Goal: Task Accomplishment & Management: Manage account settings

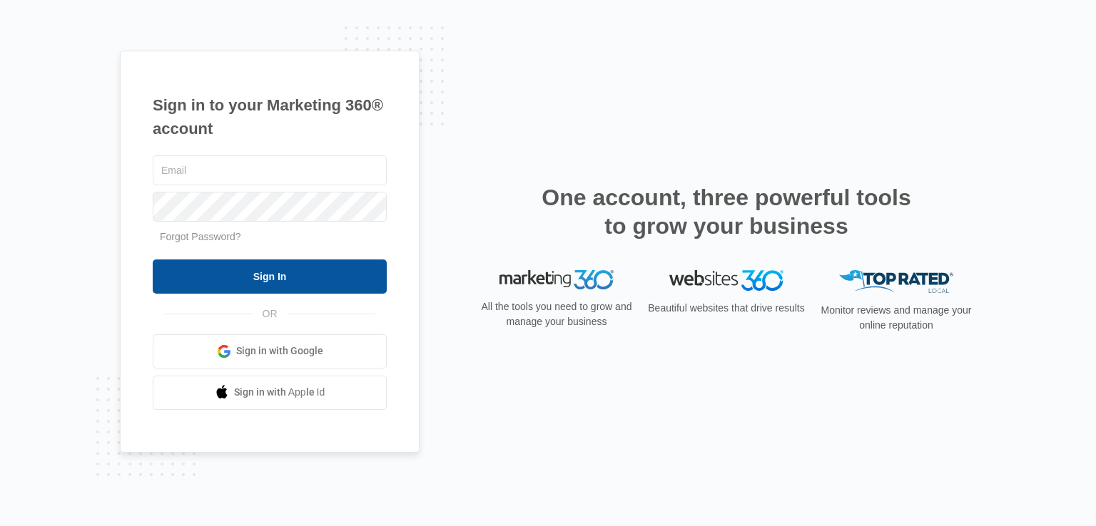
type input "[EMAIL_ADDRESS][DOMAIN_NAME]"
click at [270, 271] on input "Sign In" at bounding box center [270, 277] width 234 height 34
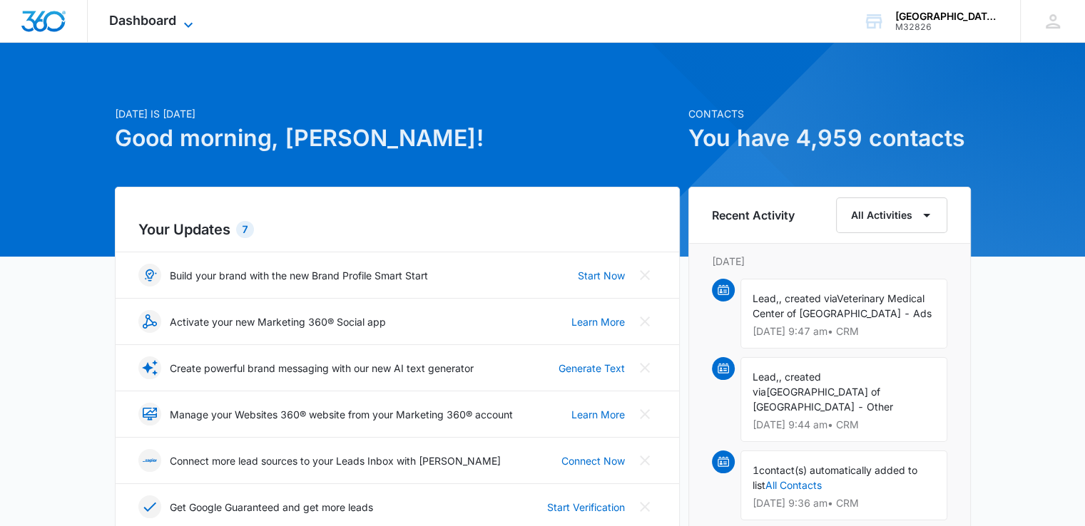
click at [176, 21] on span "Dashboard" at bounding box center [142, 20] width 67 height 15
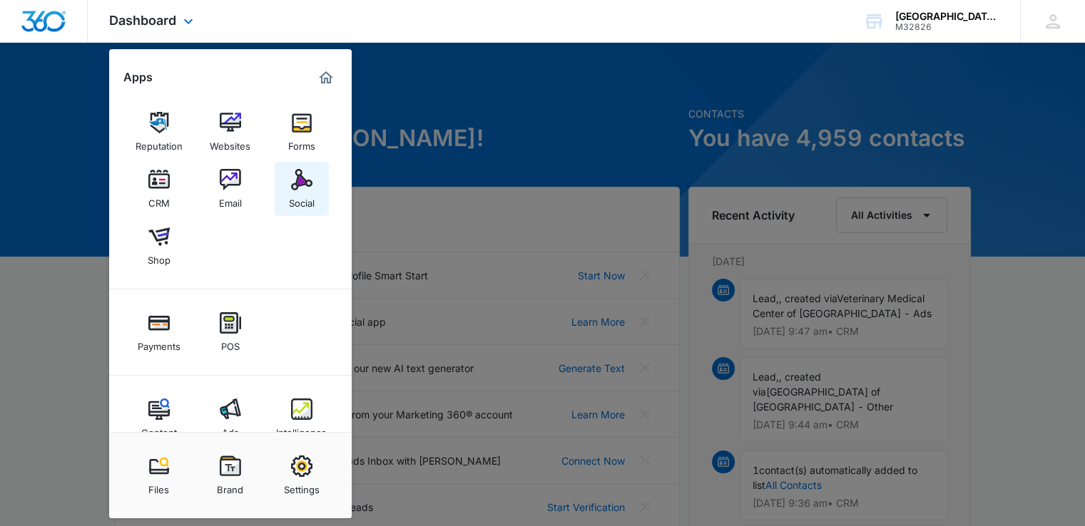
click at [299, 187] on img at bounding box center [301, 179] width 21 height 21
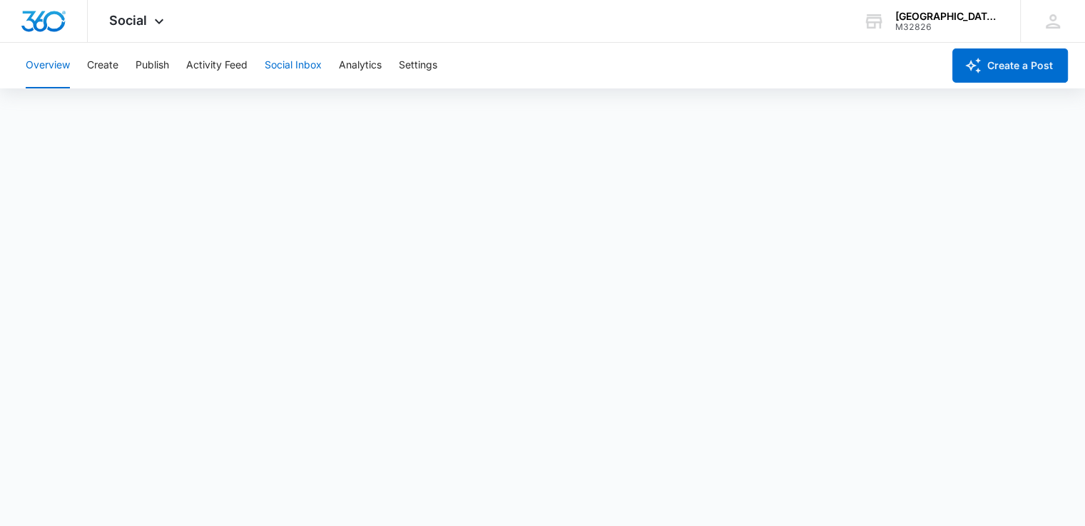
click at [292, 71] on button "Social Inbox" at bounding box center [293, 66] width 57 height 46
click at [151, 21] on icon at bounding box center [159, 24] width 17 height 17
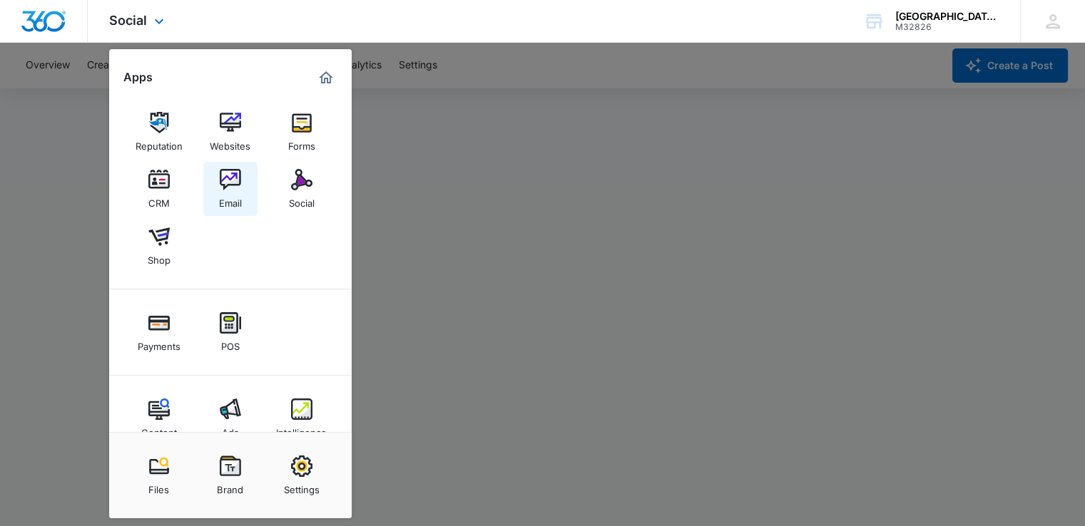
click at [234, 183] on img at bounding box center [230, 179] width 21 height 21
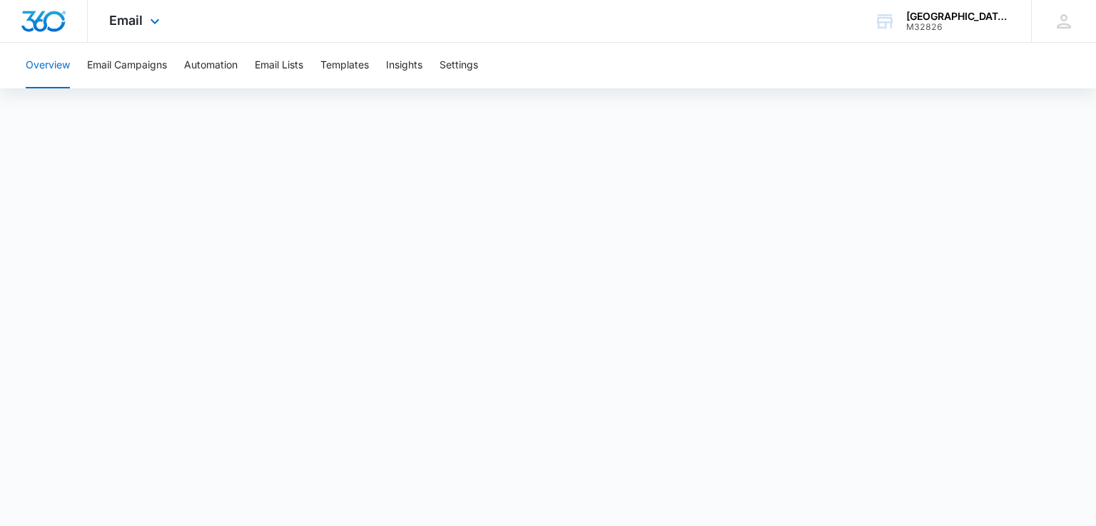
click at [125, 9] on div "Email Apps Reputation Websites Forms CRM Email Social Shop Payments POS Content…" at bounding box center [136, 21] width 97 height 42
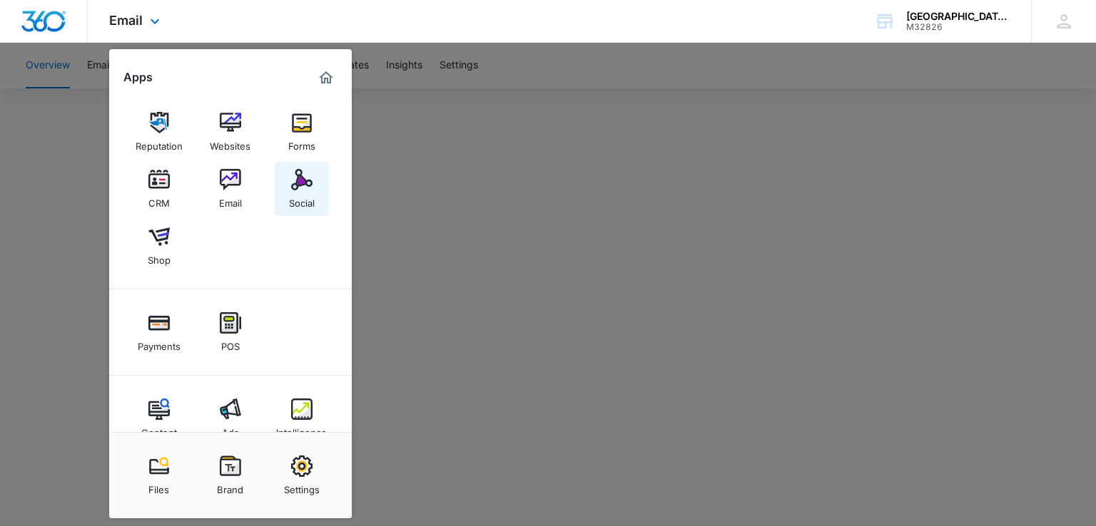
click at [295, 180] on img at bounding box center [301, 179] width 21 height 21
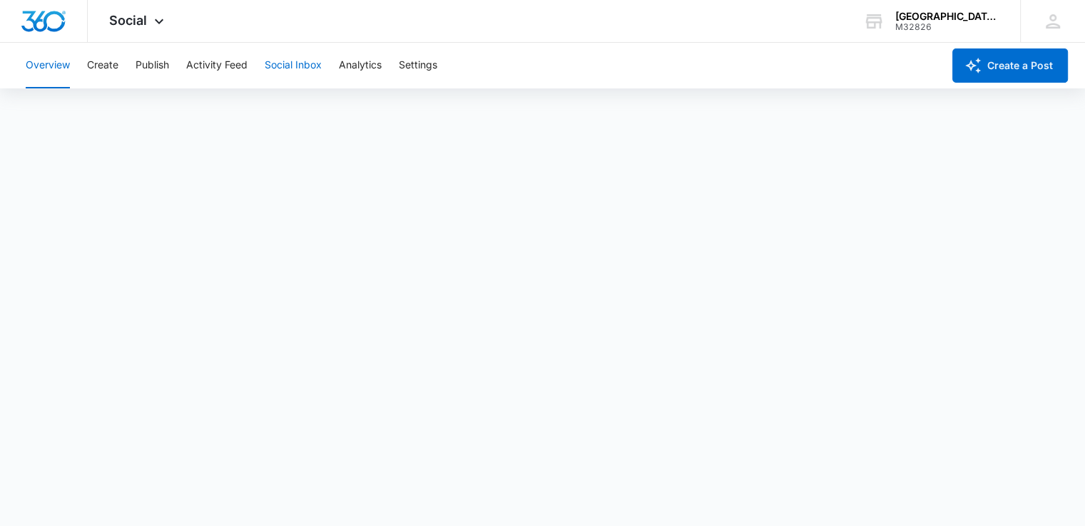
click at [288, 66] on button "Social Inbox" at bounding box center [293, 66] width 57 height 46
click at [924, 11] on div "[GEOGRAPHIC_DATA] of [GEOGRAPHIC_DATA]" at bounding box center [947, 16] width 104 height 11
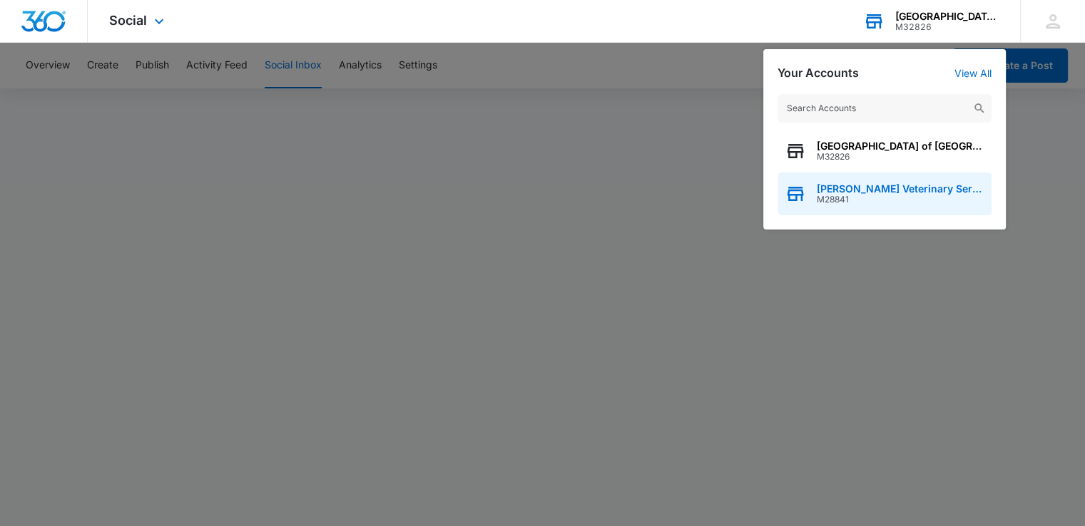
click at [850, 193] on span "[PERSON_NAME] Veterinary Services" at bounding box center [901, 188] width 168 height 11
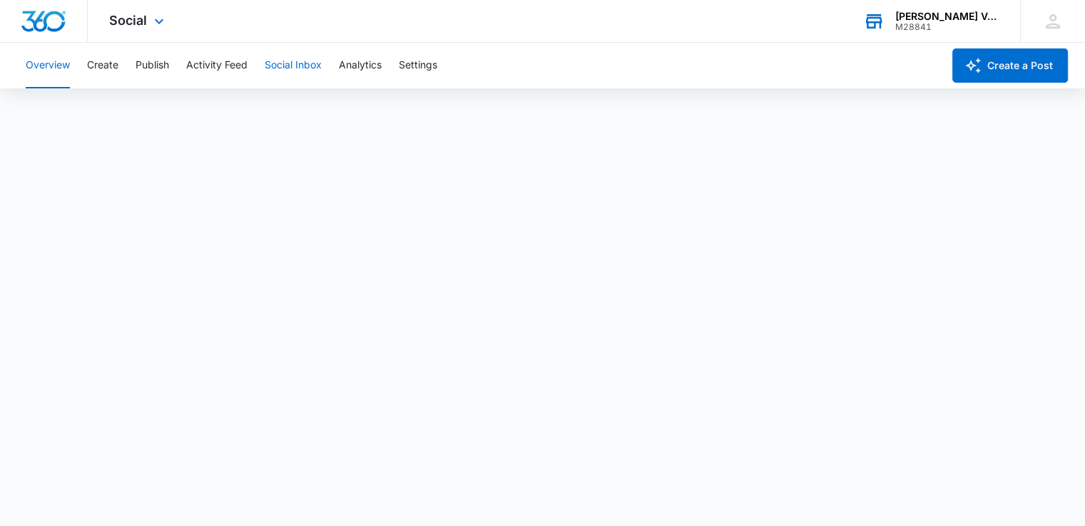
click at [305, 63] on button "Social Inbox" at bounding box center [293, 66] width 57 height 46
